Goal: Transaction & Acquisition: Subscribe to service/newsletter

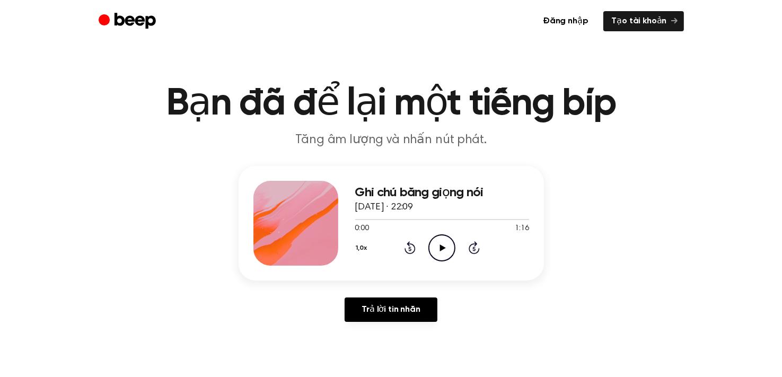
click at [440, 242] on icon "Play Audio" at bounding box center [441, 247] width 27 height 27
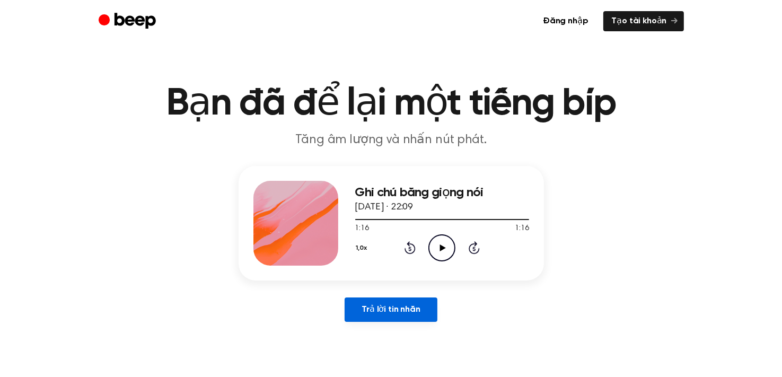
click at [404, 318] on link "Trả lời tin nhắn" at bounding box center [391, 310] width 92 height 24
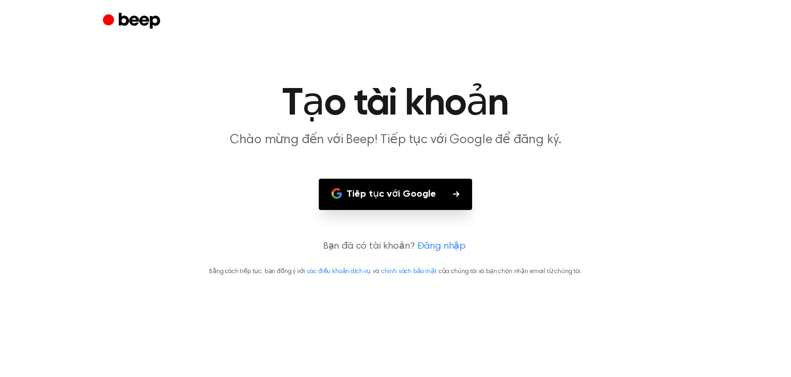
click at [426, 201] on font "Tiếp tục với Google" at bounding box center [391, 194] width 90 height 14
click at [381, 206] on button "Tiếp tục với Google" at bounding box center [395, 194] width 153 height 31
